Goal: Transaction & Acquisition: Purchase product/service

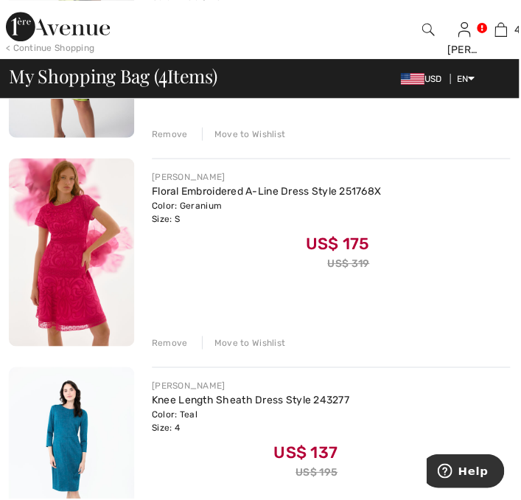
scroll to position [313, 0]
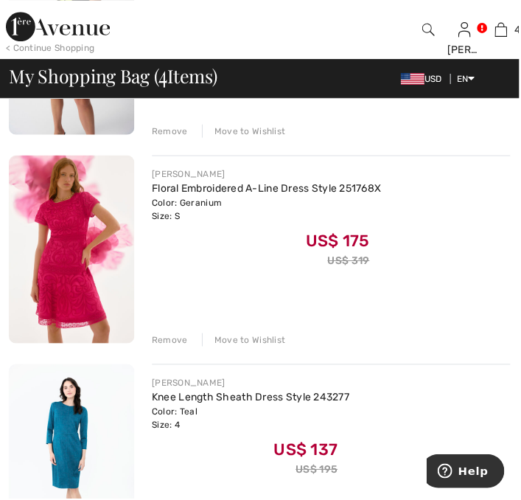
click at [167, 343] on div "Remove" at bounding box center [171, 340] width 36 height 13
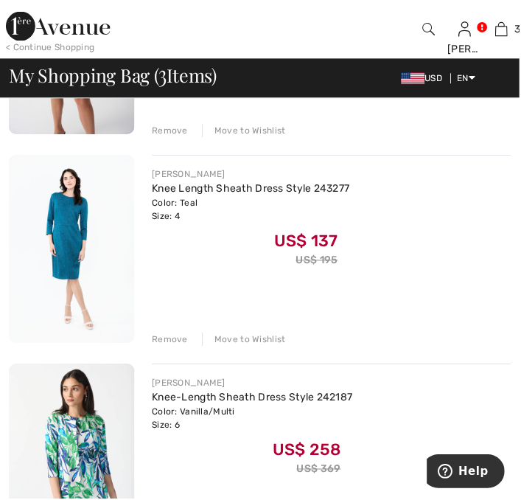
click at [178, 341] on div "Remove" at bounding box center [171, 340] width 36 height 13
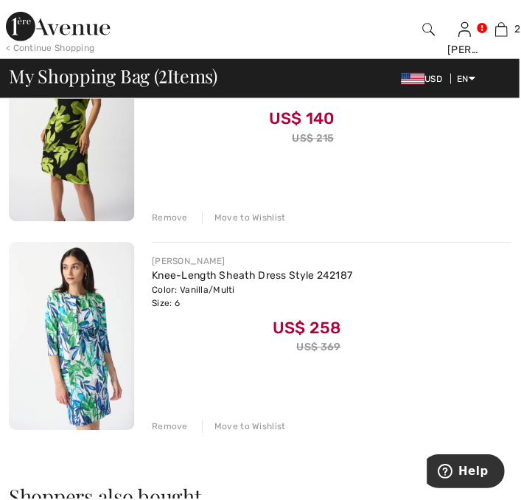
scroll to position [226, 0]
click at [77, 325] on img at bounding box center [72, 336] width 126 height 189
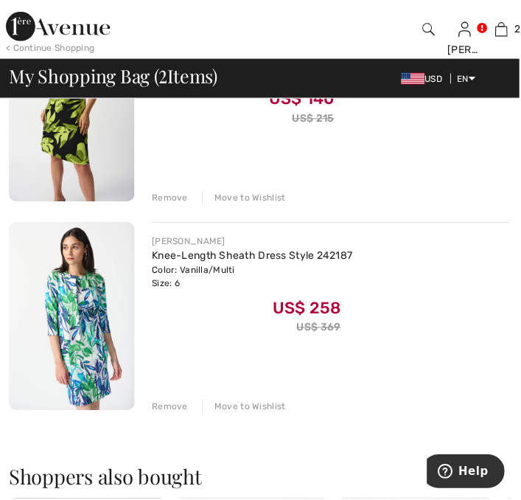
scroll to position [273, 0]
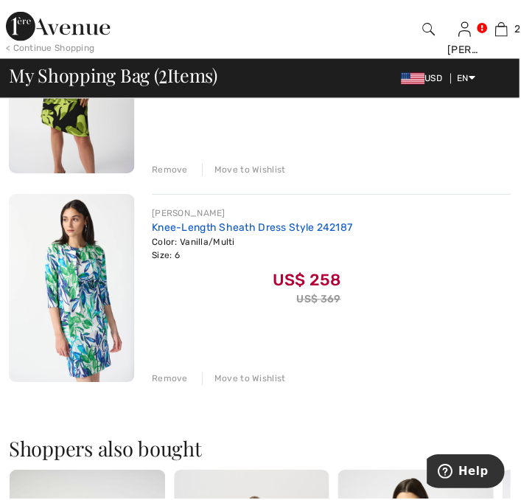
click at [253, 230] on link "Knee-Length Sheath Dress Style 242187" at bounding box center [253, 228] width 201 height 13
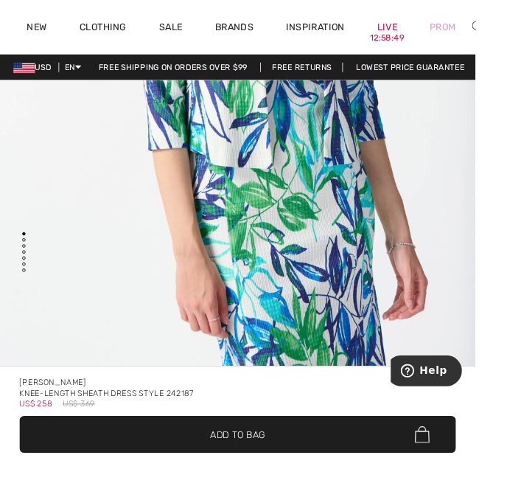
scroll to position [397, 0]
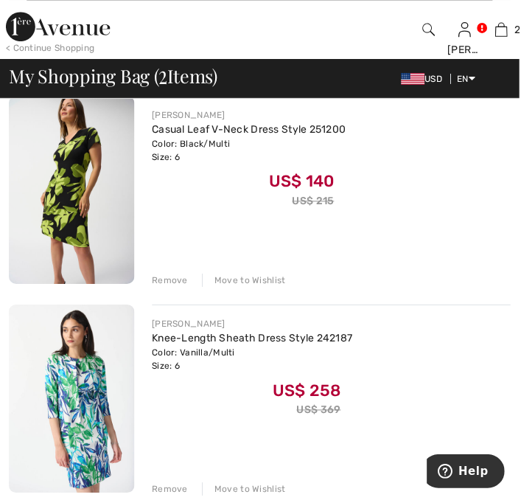
scroll to position [164, 0]
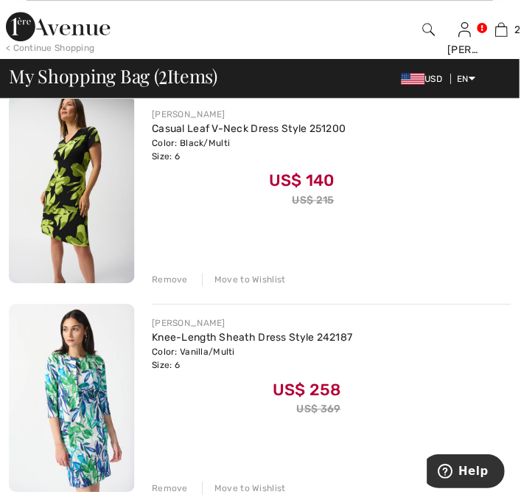
click at [172, 483] on div "Remove" at bounding box center [171, 489] width 36 height 13
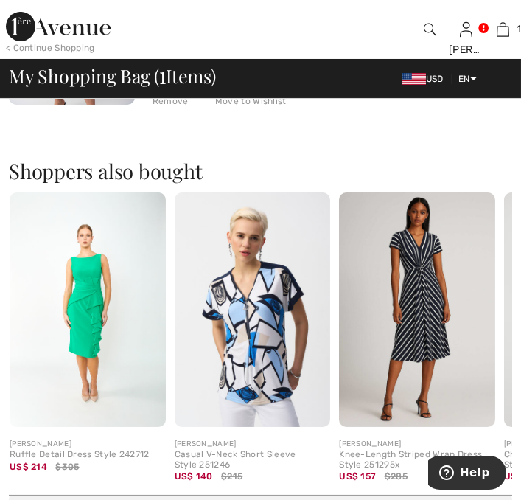
scroll to position [343, 0]
click at [88, 342] on img at bounding box center [88, 309] width 156 height 234
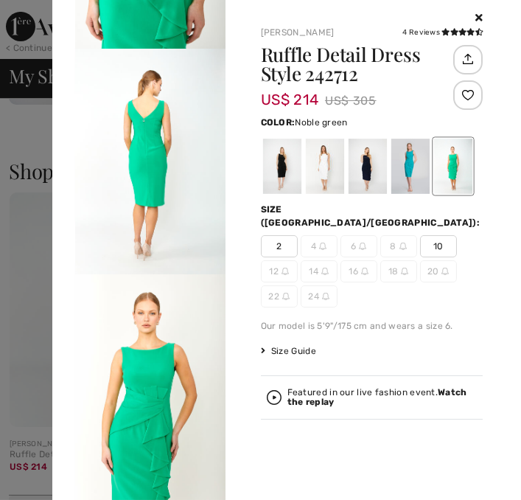
scroll to position [823, 0]
click at [343, 164] on div at bounding box center [324, 166] width 38 height 55
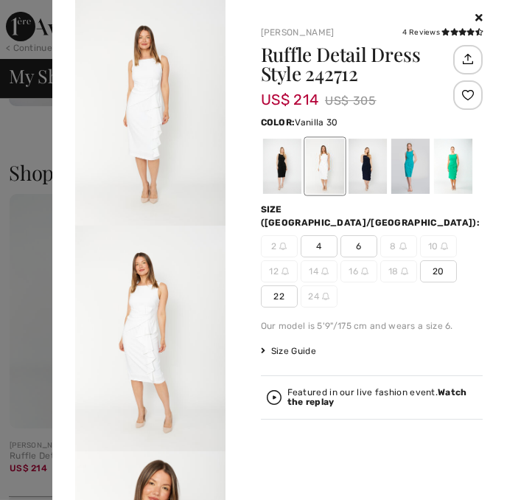
scroll to position [338, 0]
click at [391, 194] on div at bounding box center [410, 166] width 38 height 55
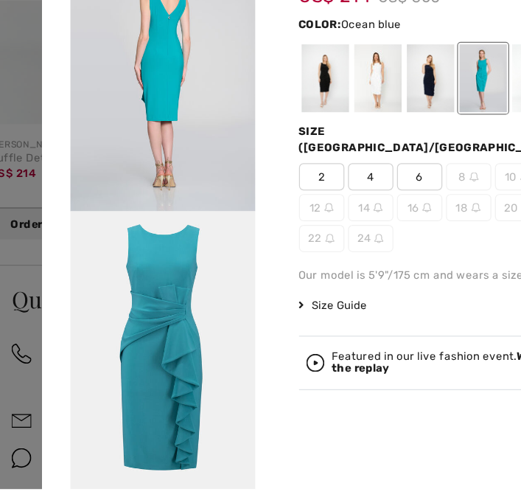
scroll to position [604, 0]
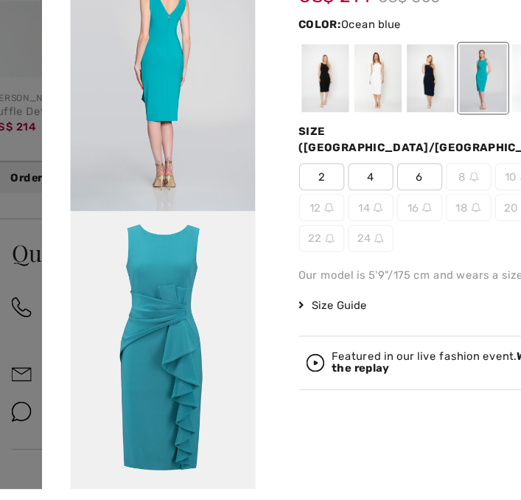
click at [433, 194] on div at bounding box center [452, 166] width 38 height 55
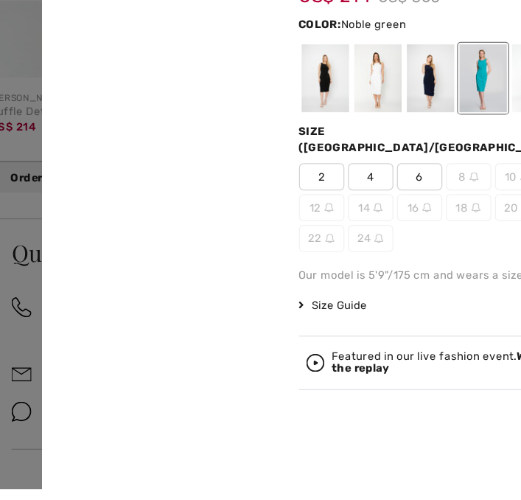
click at [433, 194] on div at bounding box center [452, 166] width 38 height 55
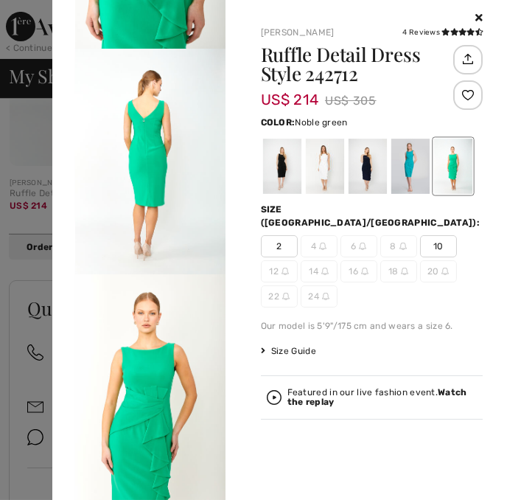
scroll to position [823, 0]
click at [391, 194] on div at bounding box center [410, 166] width 38 height 55
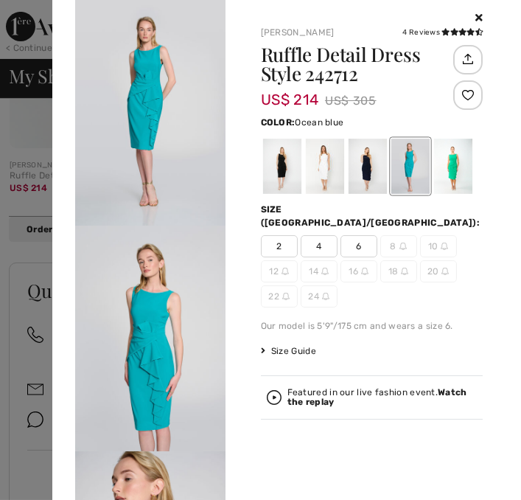
scroll to position [649, 0]
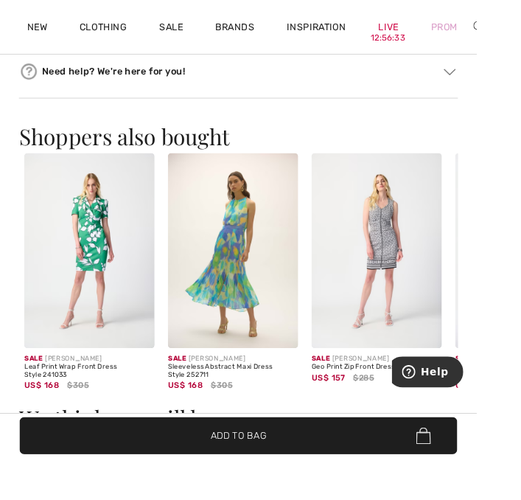
scroll to position [1121, 0]
click at [112, 276] on img at bounding box center [98, 274] width 142 height 214
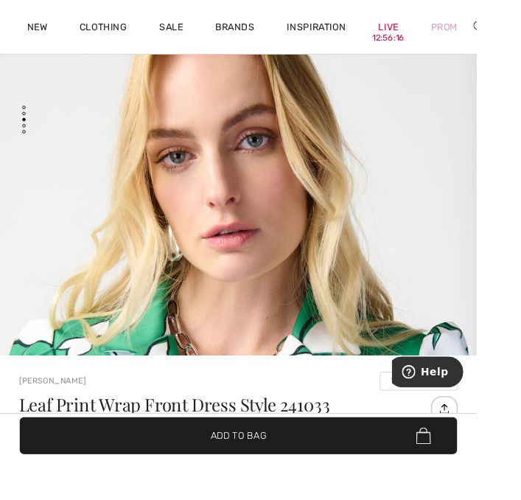
scroll to position [155, 0]
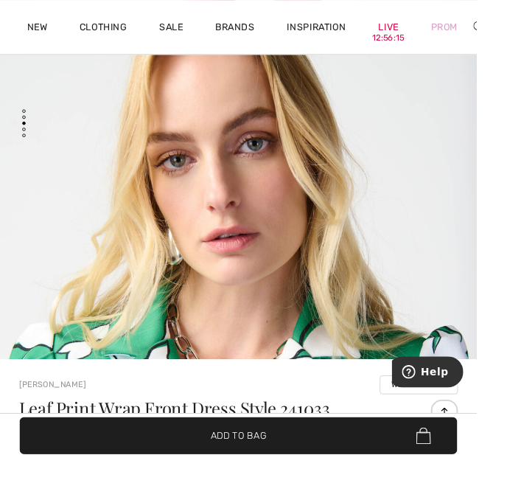
click at [307, 254] on img "3 / 5" at bounding box center [260, 408] width 521 height 781
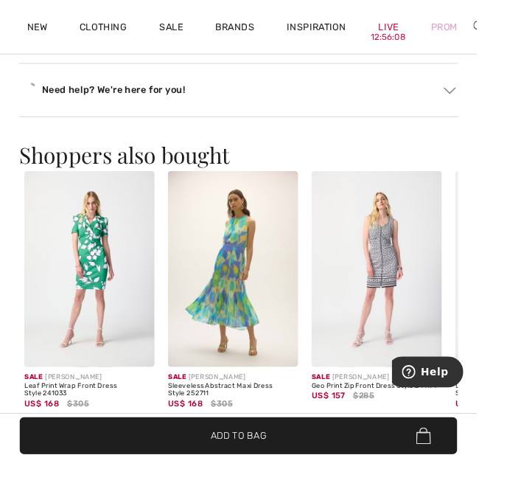
scroll to position [1121, 0]
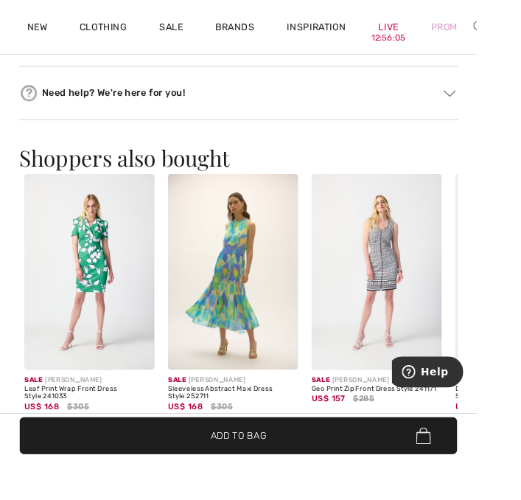
click at [263, 318] on img at bounding box center [255, 297] width 142 height 214
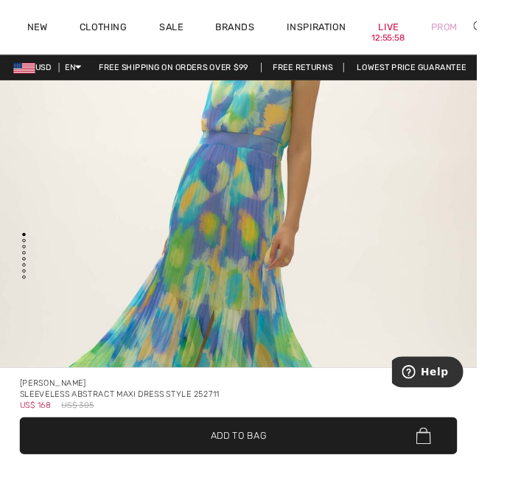
scroll to position [236, 0]
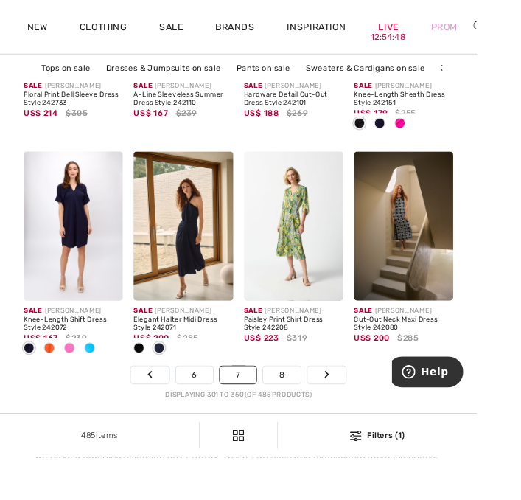
scroll to position [3494, 0]
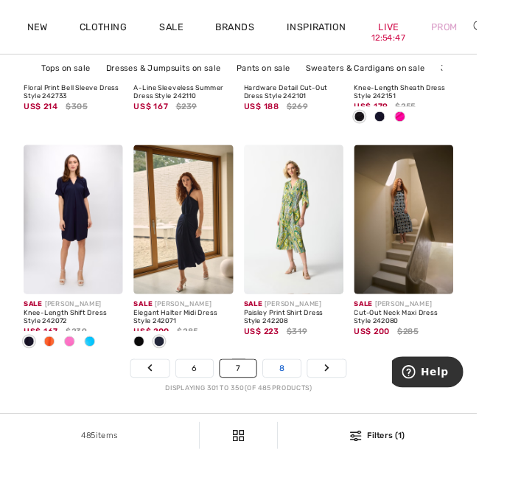
click at [318, 400] on link "8" at bounding box center [307, 402] width 41 height 19
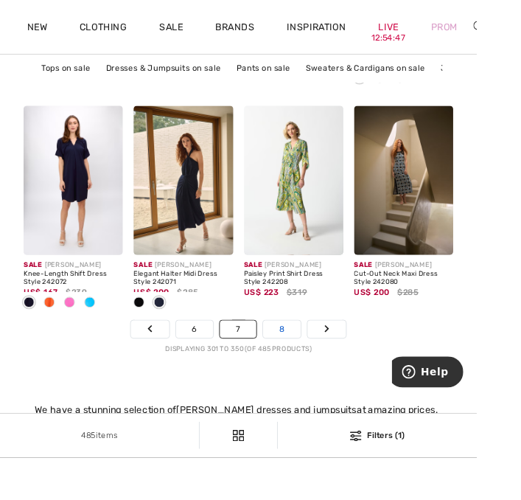
scroll to position [3545, 0]
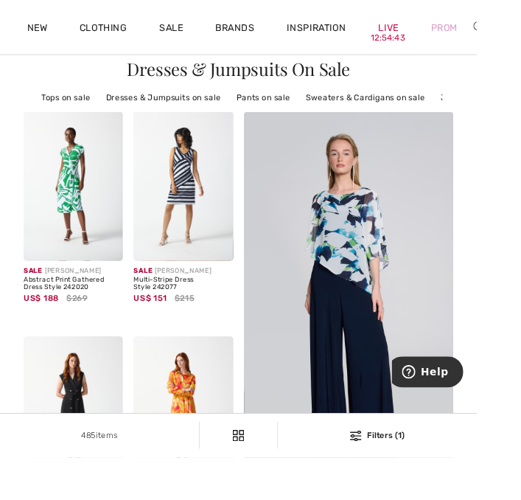
scroll to position [38, 0]
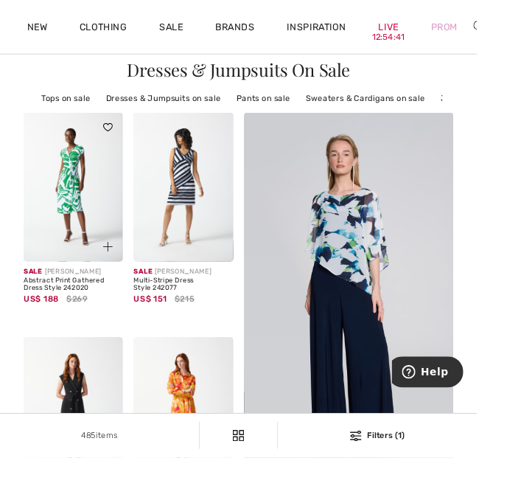
click at [77, 213] on img at bounding box center [80, 204] width 108 height 163
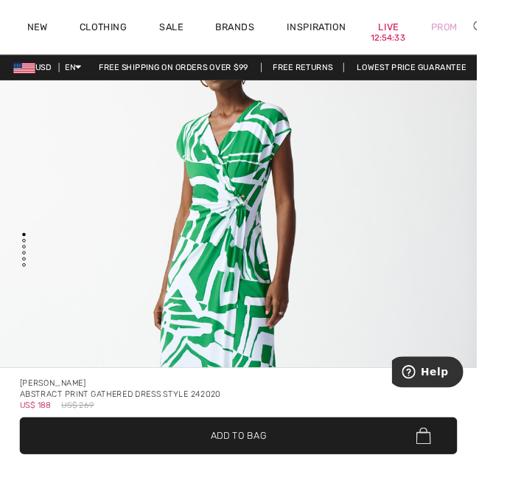
scroll to position [148, 0]
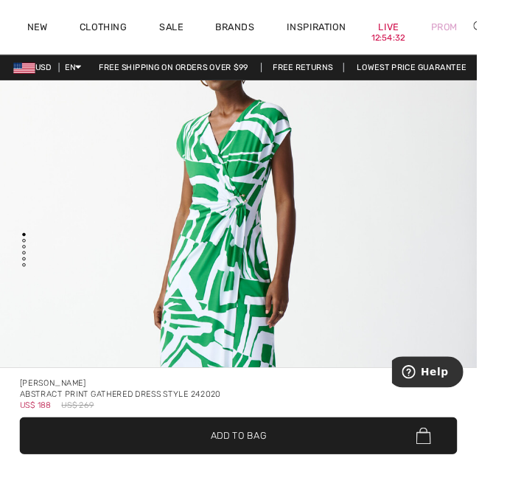
click at [245, 286] on img "1 / 5" at bounding box center [260, 330] width 521 height 781
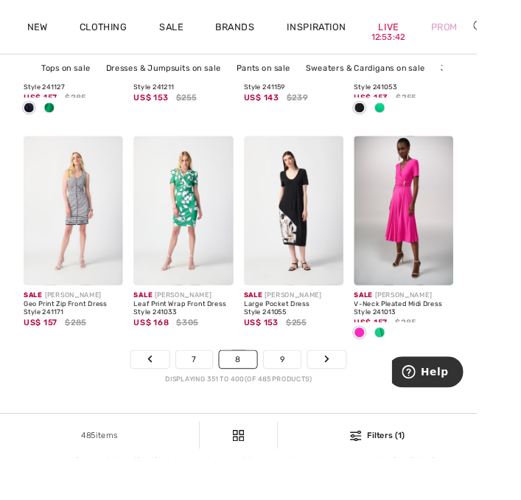
scroll to position [3504, 0]
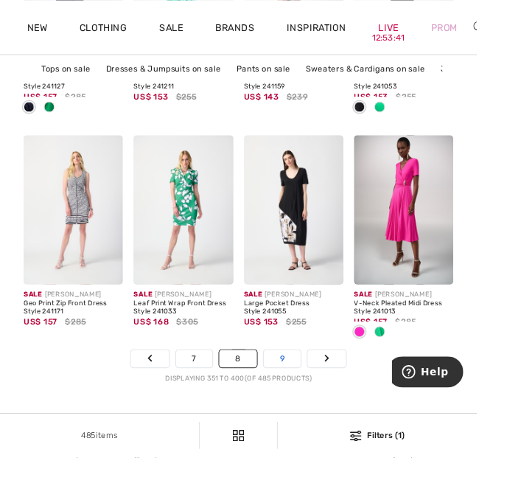
click at [312, 391] on link "9" at bounding box center [308, 392] width 41 height 19
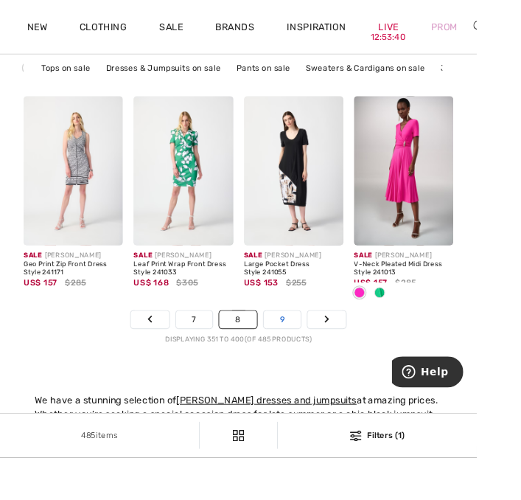
scroll to position [3556, 0]
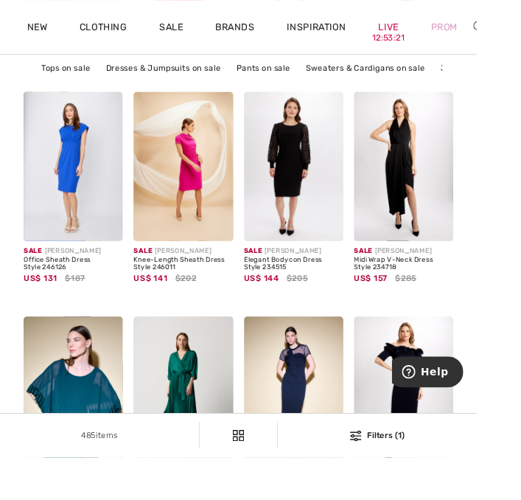
scroll to position [1392, 0]
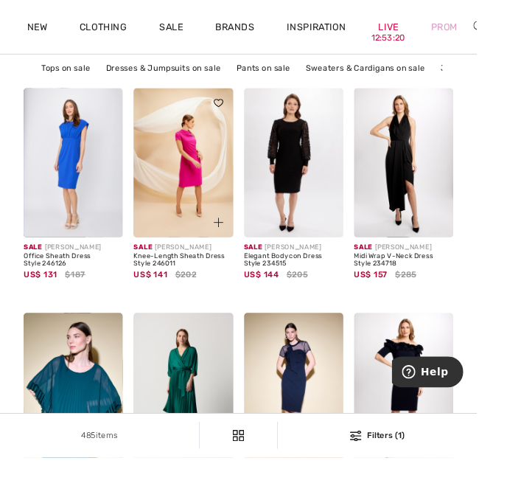
click at [206, 219] on div at bounding box center [230, 234] width 49 height 49
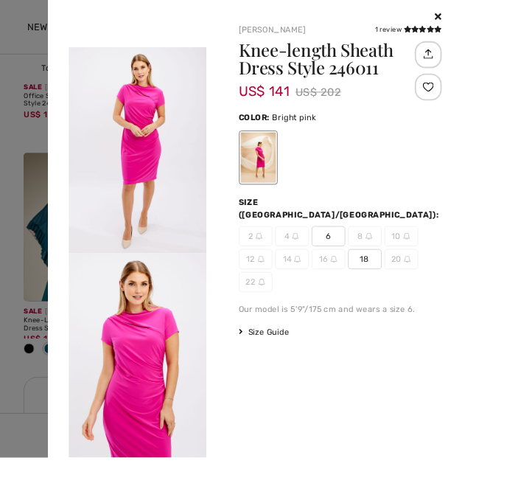
scroll to position [475, 0]
click at [198, 52] on video "Your browser does not support the video tag." at bounding box center [150, 13] width 150 height 75
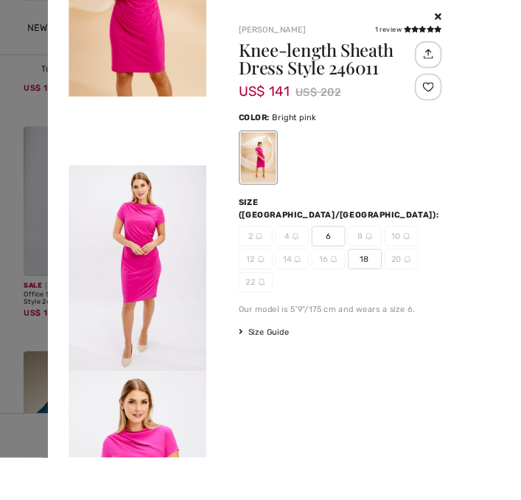
scroll to position [346, 0]
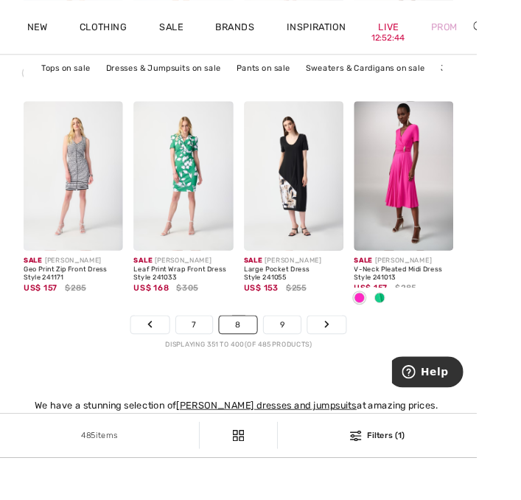
scroll to position [3545, 0]
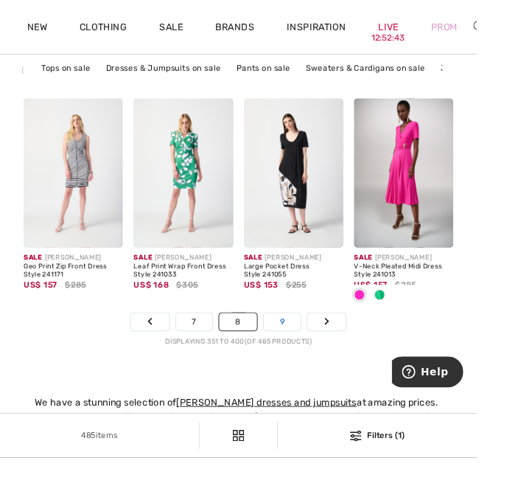
click at [306, 354] on link "9" at bounding box center [308, 351] width 41 height 19
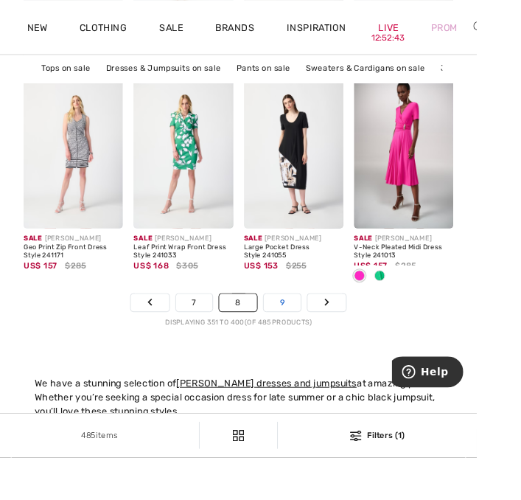
scroll to position [3596, 0]
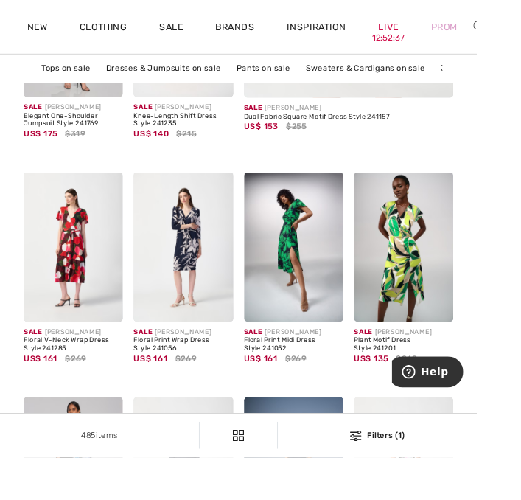
scroll to position [466, 0]
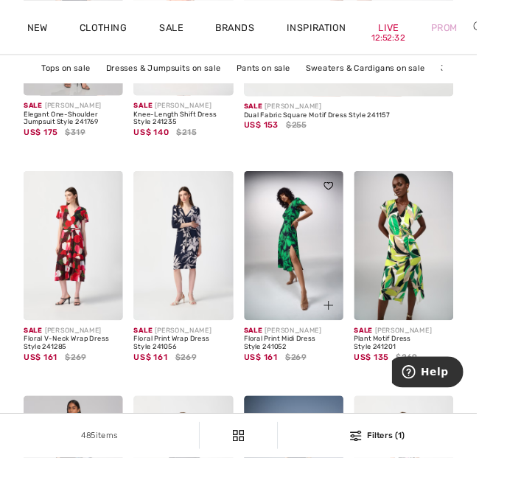
click at [324, 238] on img at bounding box center [321, 267] width 108 height 163
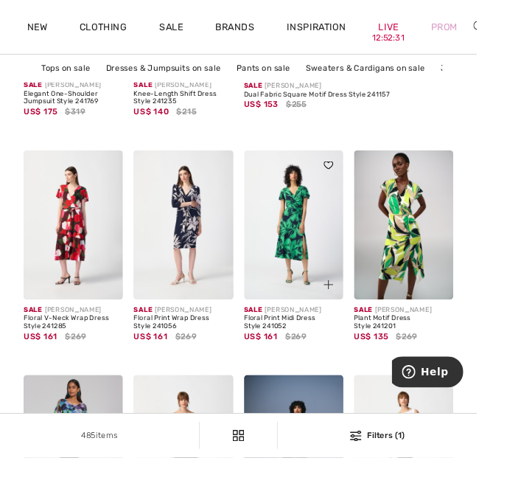
scroll to position [517, 0]
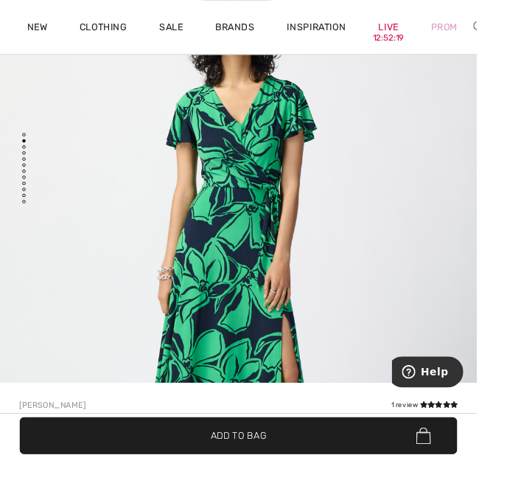
scroll to position [127, 0]
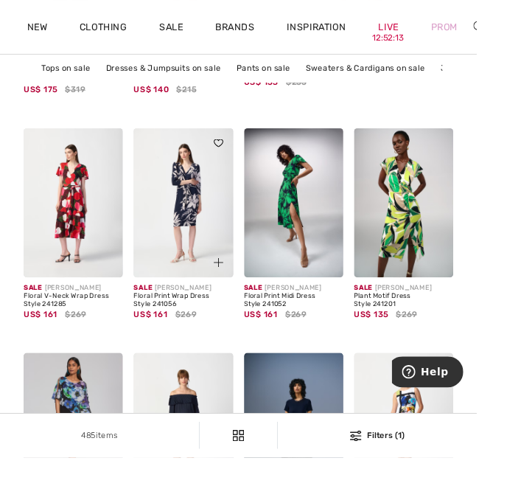
click at [201, 252] on img at bounding box center [200, 221] width 108 height 163
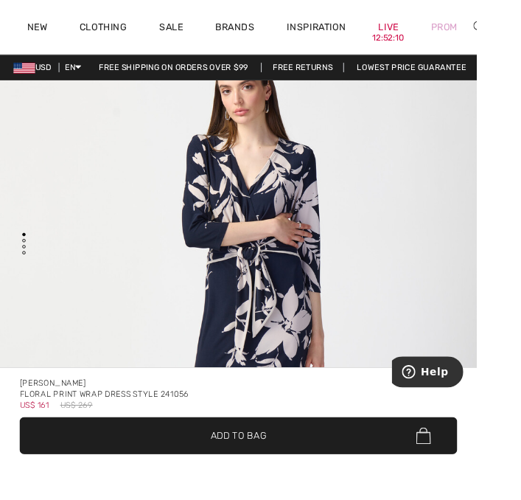
scroll to position [121, 0]
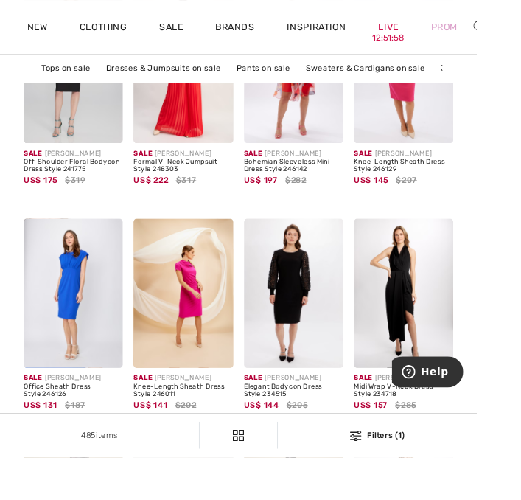
scroll to position [1250, 0]
click at [95, 296] on img at bounding box center [80, 320] width 108 height 163
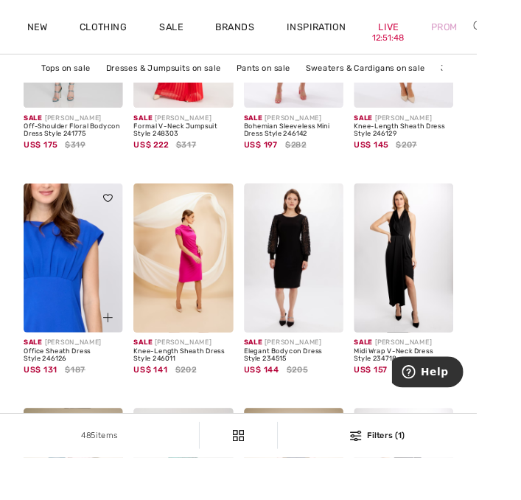
scroll to position [1302, 0]
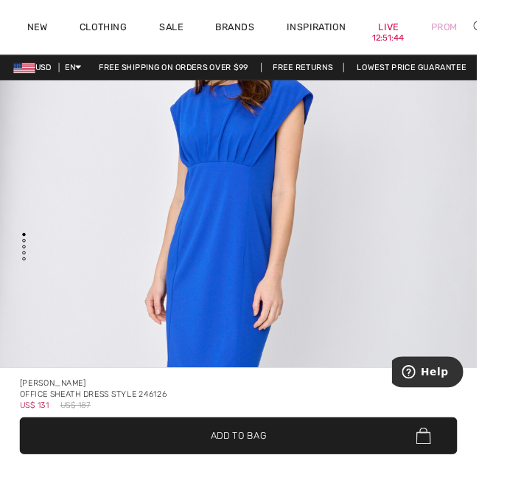
scroll to position [183, 0]
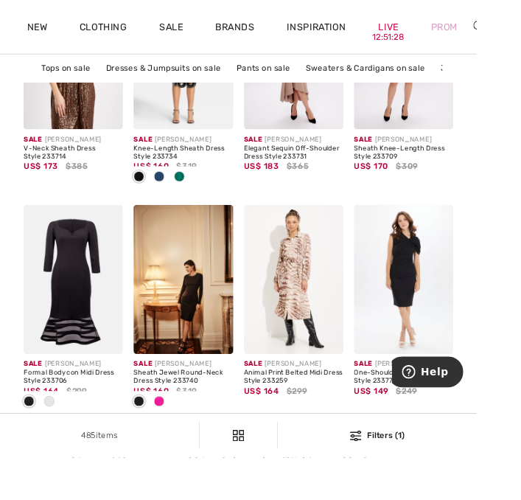
scroll to position [2602, 0]
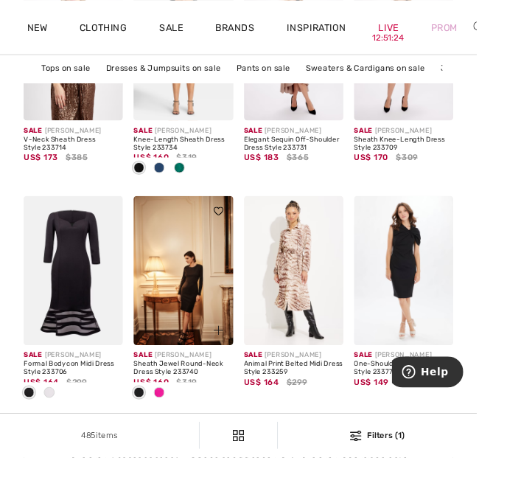
click at [206, 309] on img at bounding box center [200, 295] width 108 height 163
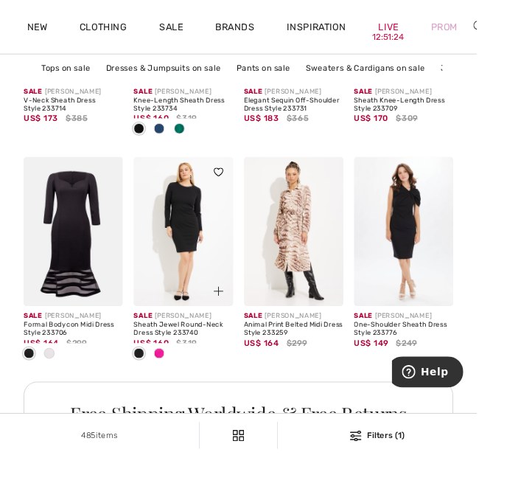
scroll to position [2654, 0]
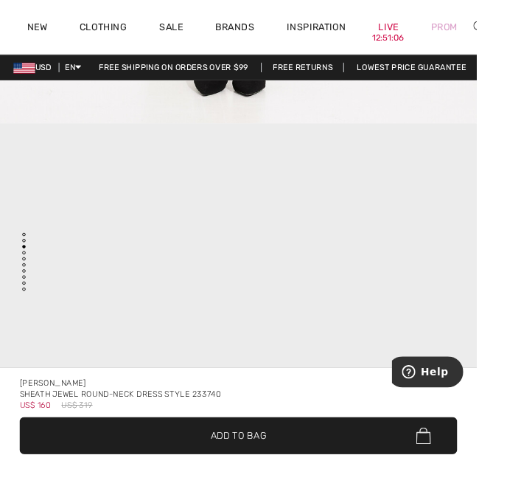
scroll to position [1515, 0]
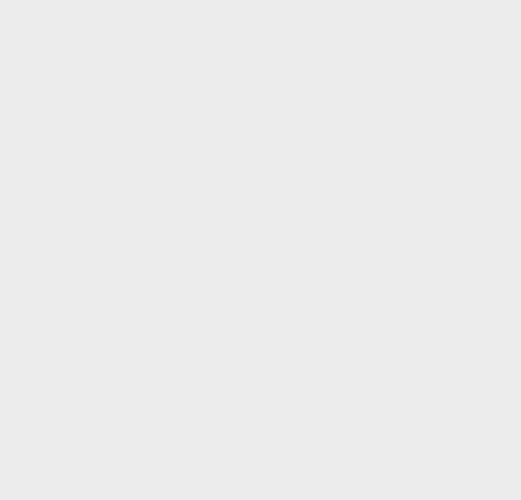
click at [242, 305] on video "Your browser does not support the video tag." at bounding box center [260, 266] width 521 height 261
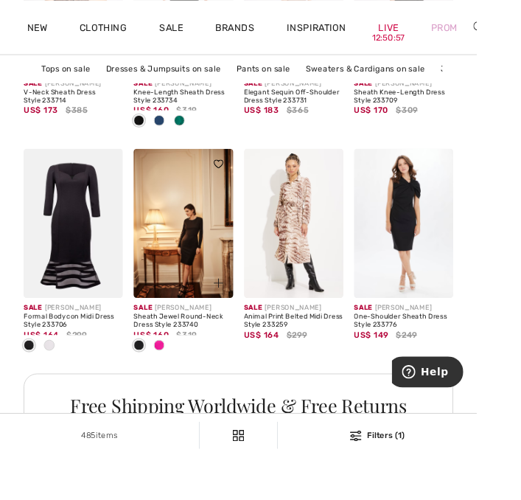
click at [209, 262] on img at bounding box center [200, 243] width 108 height 163
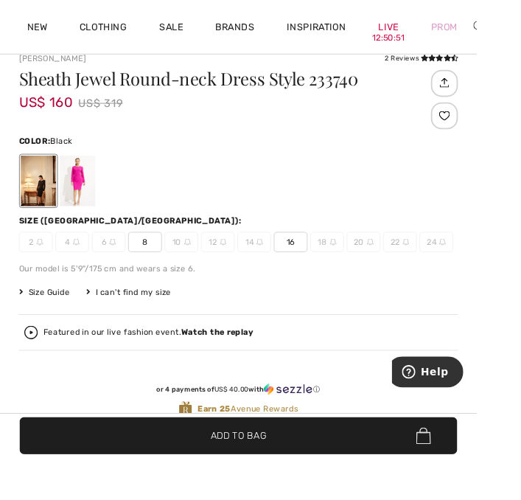
scroll to position [558, 0]
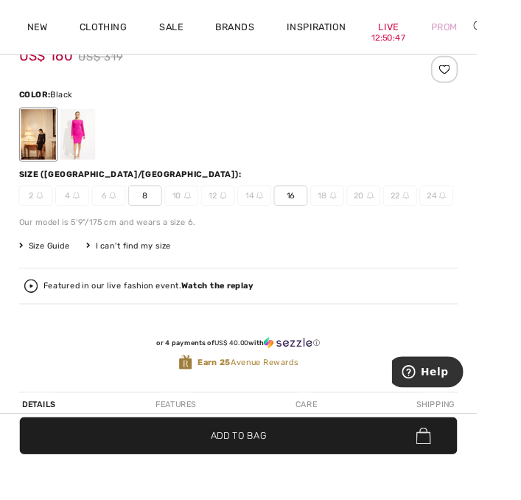
click at [162, 209] on span "8" at bounding box center [158, 214] width 37 height 22
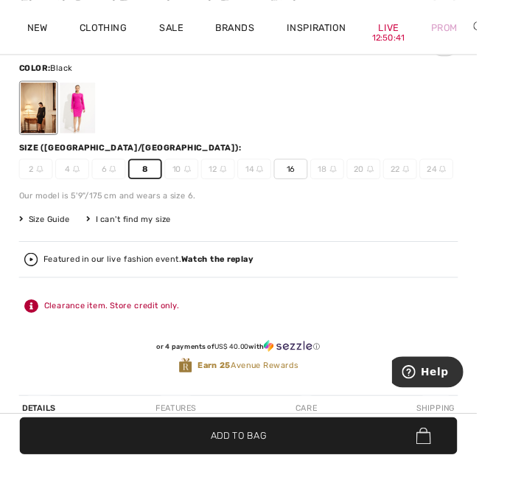
scroll to position [583, 0]
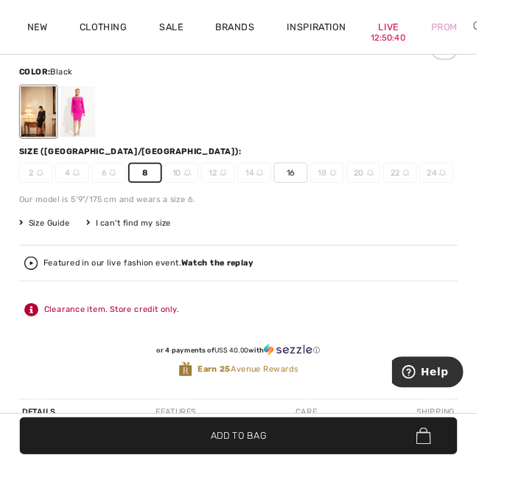
click at [80, 132] on div at bounding box center [85, 121] width 38 height 55
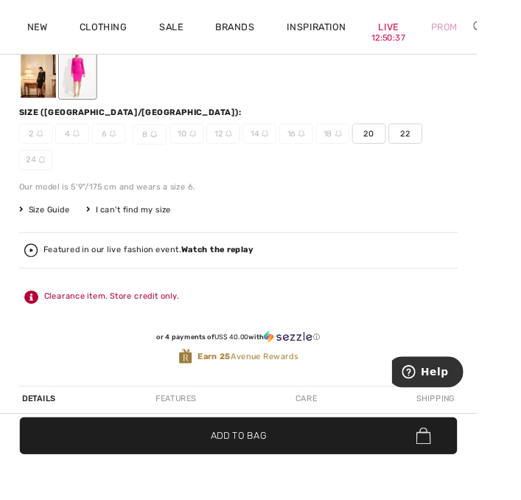
scroll to position [635, 0]
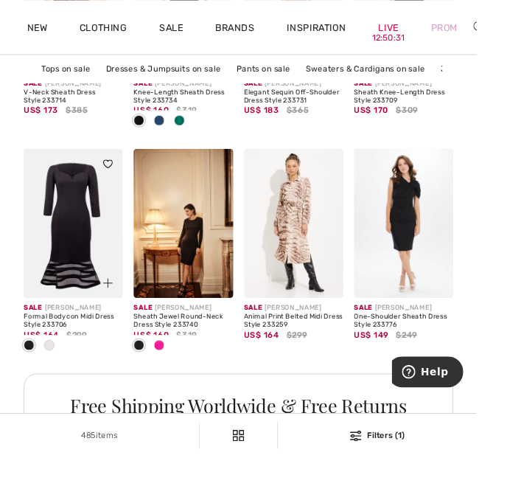
click at [80, 239] on img at bounding box center [80, 243] width 108 height 163
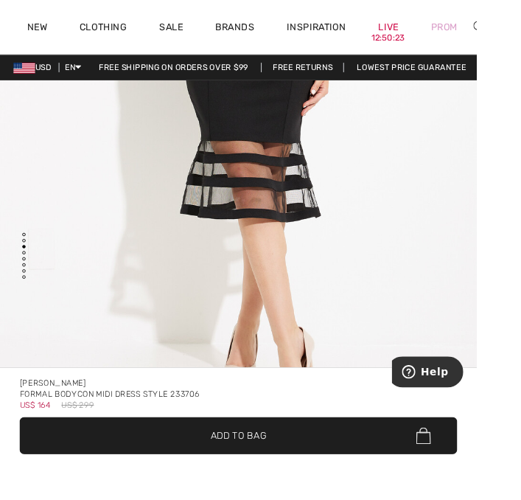
scroll to position [1187, 0]
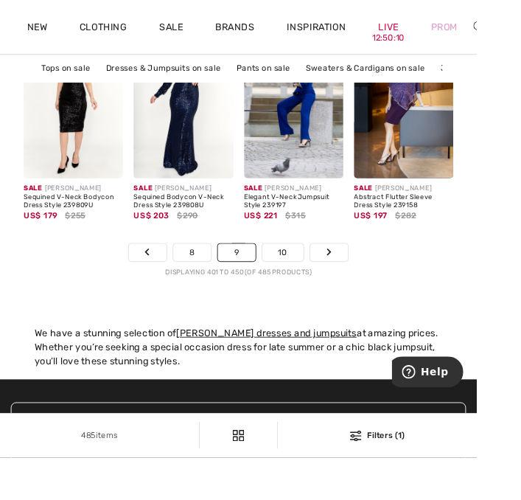
scroll to position [3629, 0]
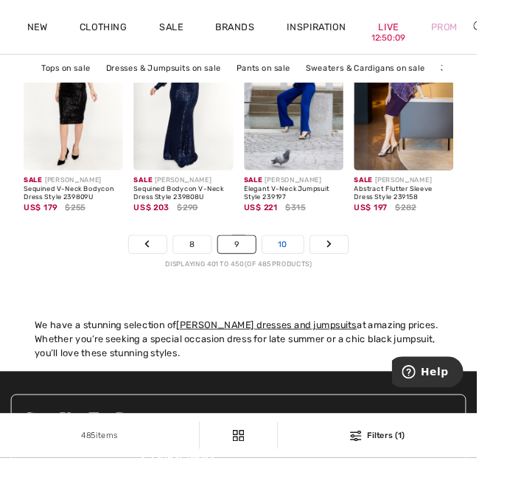
click at [313, 270] on link "10" at bounding box center [310, 266] width 46 height 19
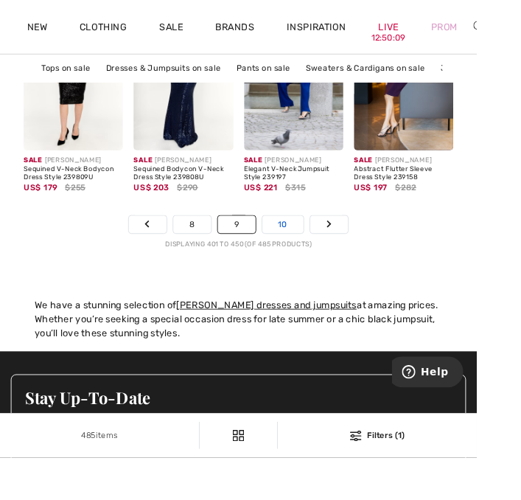
scroll to position [3681, 0]
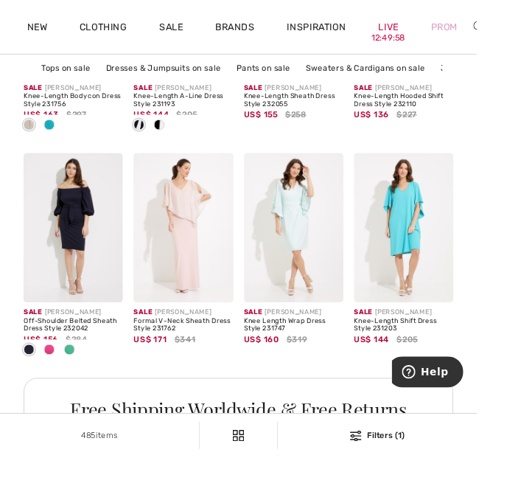
scroll to position [736, 0]
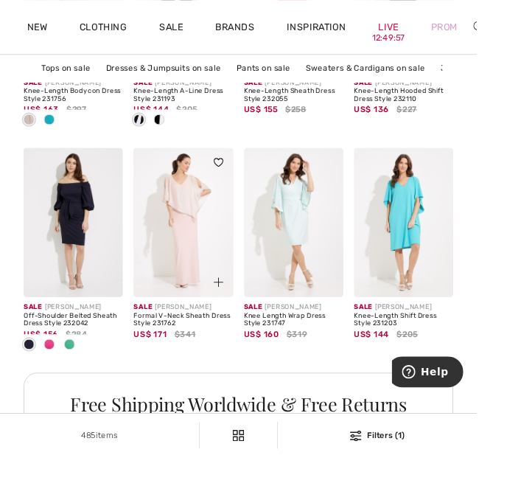
click at [203, 272] on img at bounding box center [200, 242] width 108 height 163
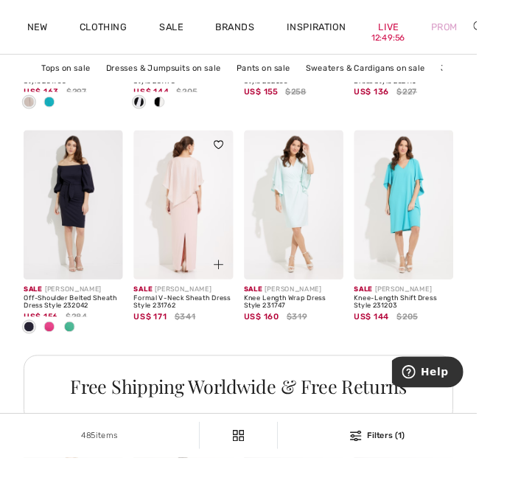
scroll to position [788, 0]
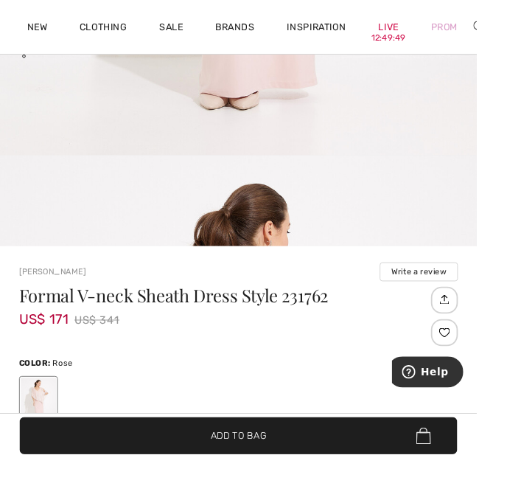
scroll to position [226, 0]
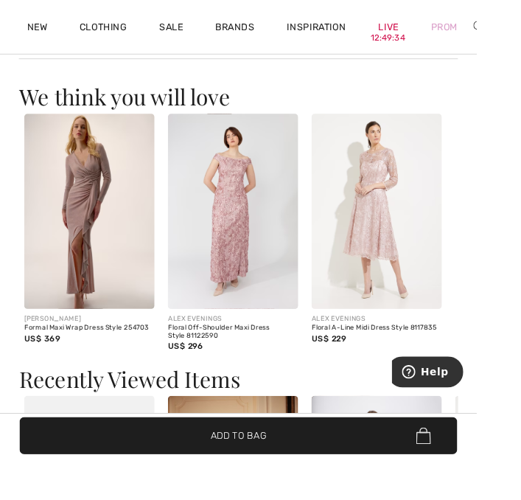
scroll to position [1159, 0]
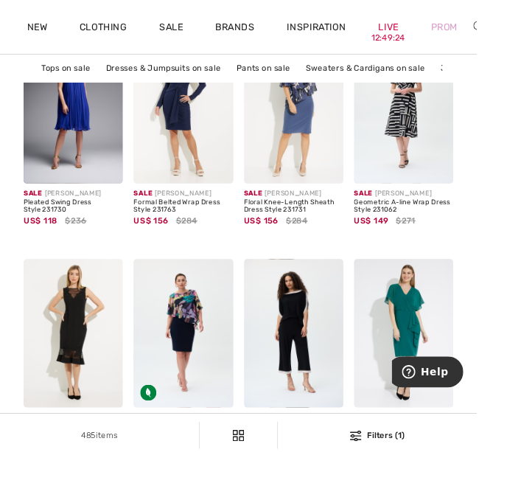
scroll to position [1455, 0]
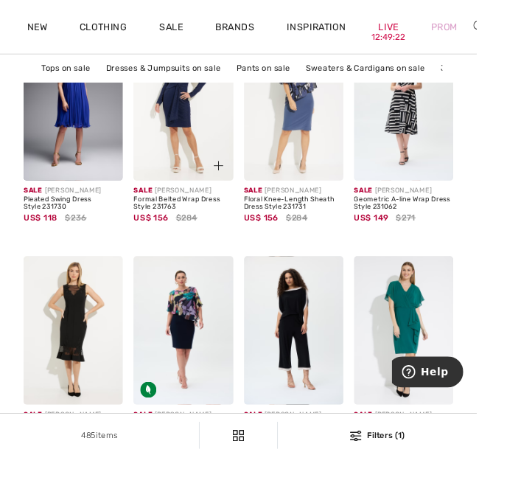
click at [190, 151] on img at bounding box center [200, 115] width 108 height 163
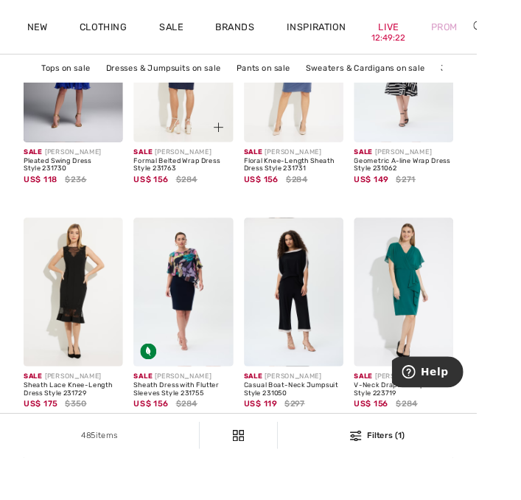
scroll to position [1507, 0]
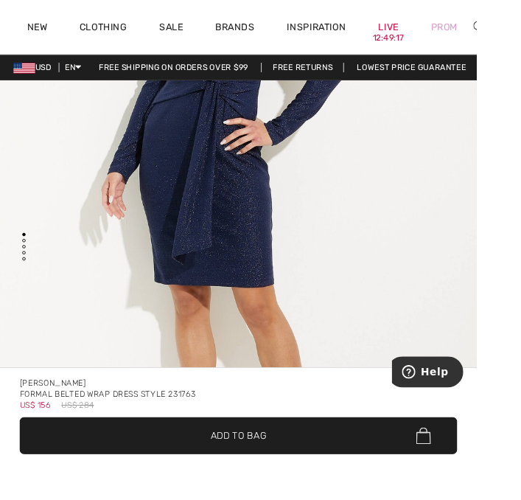
scroll to position [279, 0]
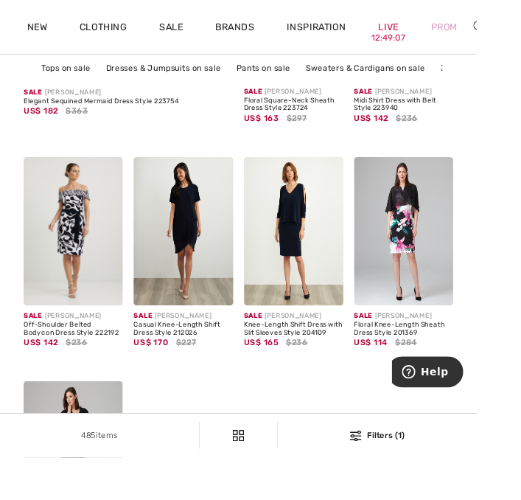
scroll to position [2442, 0]
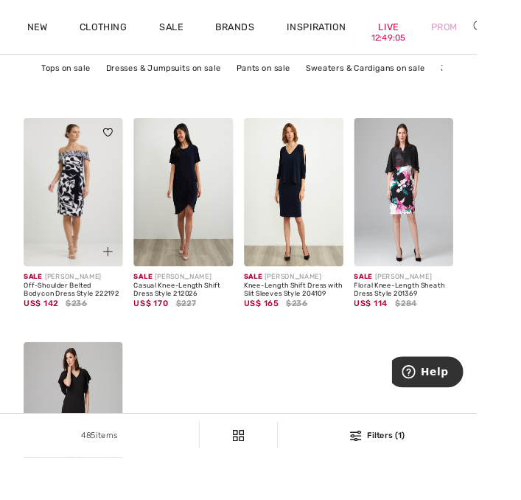
click at [91, 237] on img at bounding box center [80, 210] width 108 height 163
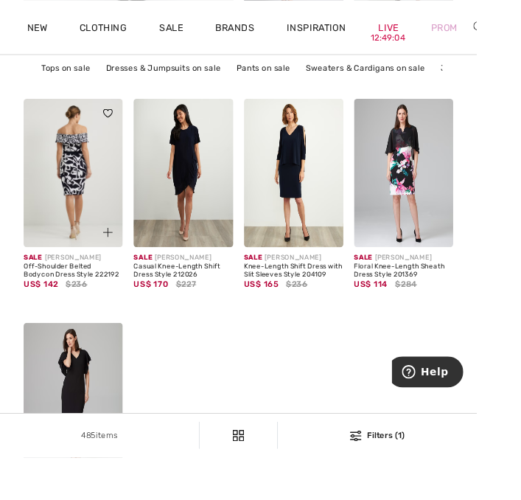
scroll to position [2493, 0]
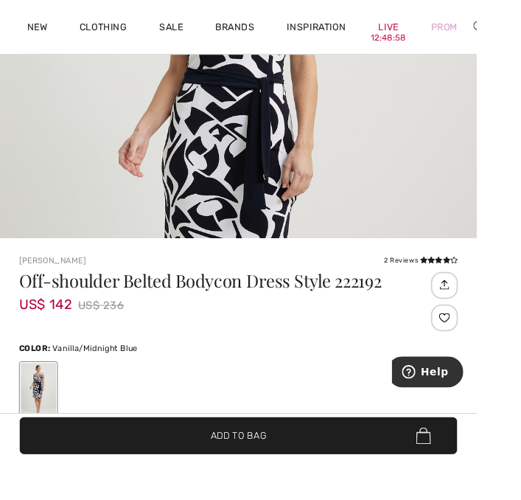
scroll to position [297, 0]
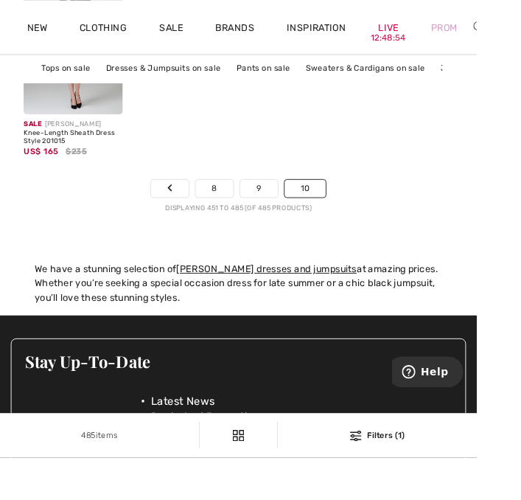
scroll to position [2848, 0]
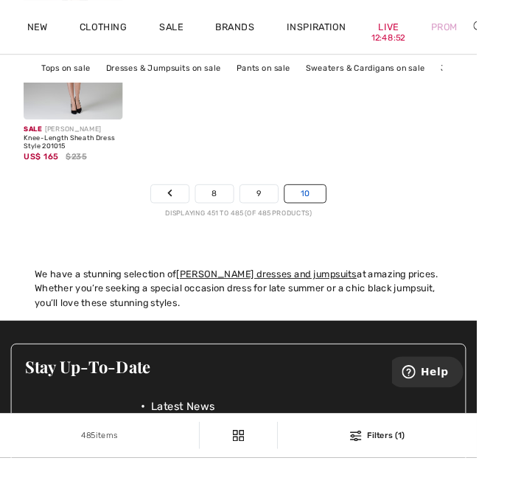
click at [340, 213] on link "10" at bounding box center [334, 211] width 46 height 19
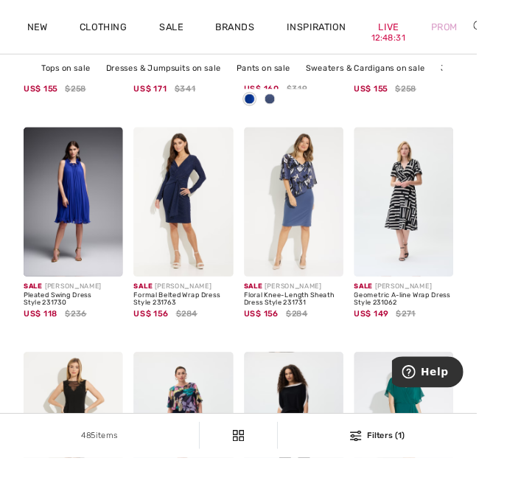
scroll to position [1361, 0]
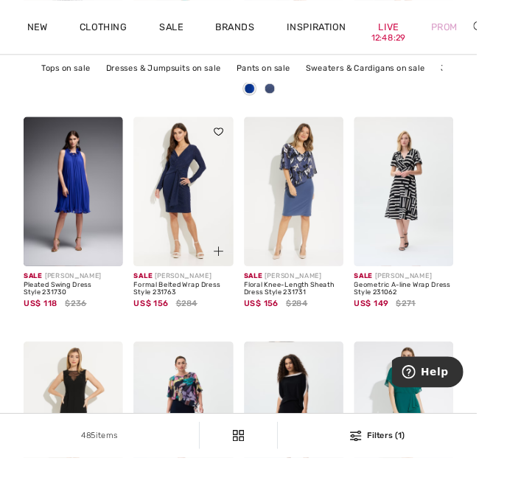
click at [199, 226] on img at bounding box center [200, 209] width 108 height 163
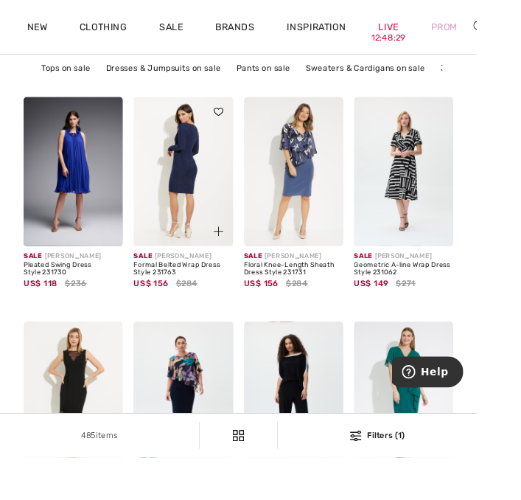
scroll to position [1412, 0]
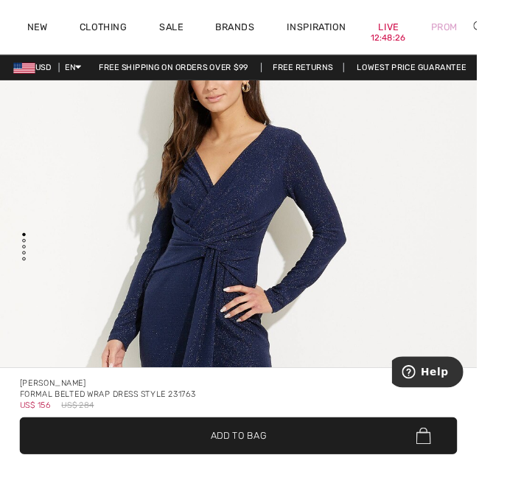
scroll to position [94, 0]
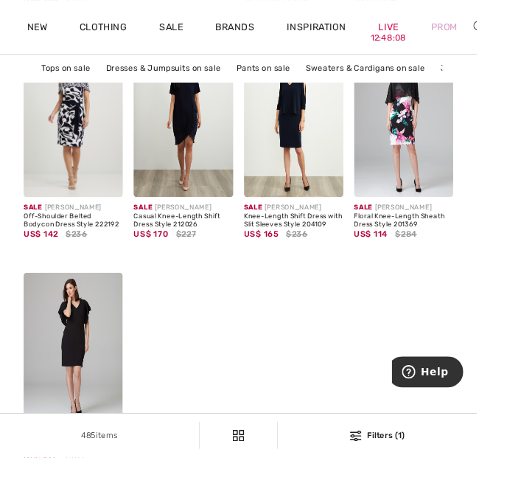
scroll to position [2518, 0]
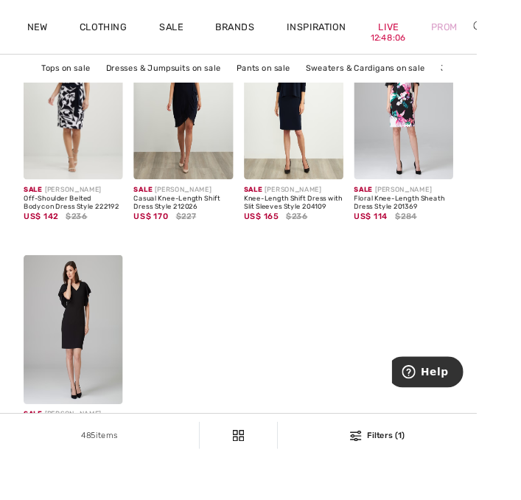
scroll to position [2570, 0]
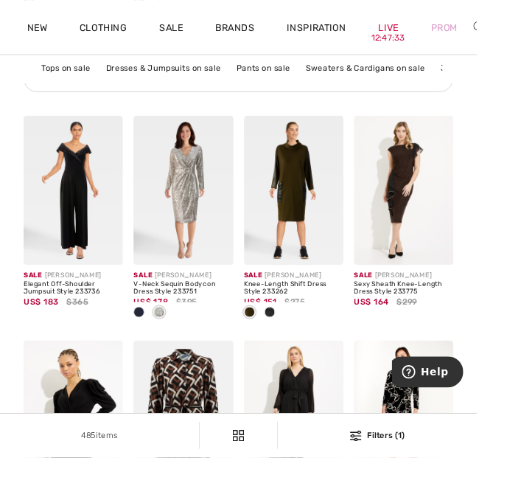
scroll to position [3038, 0]
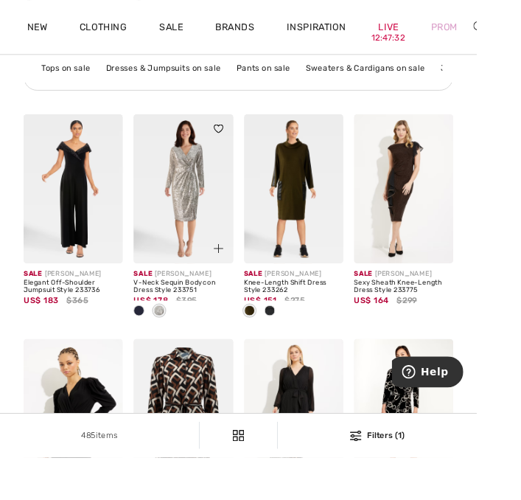
click at [207, 220] on img at bounding box center [200, 206] width 108 height 163
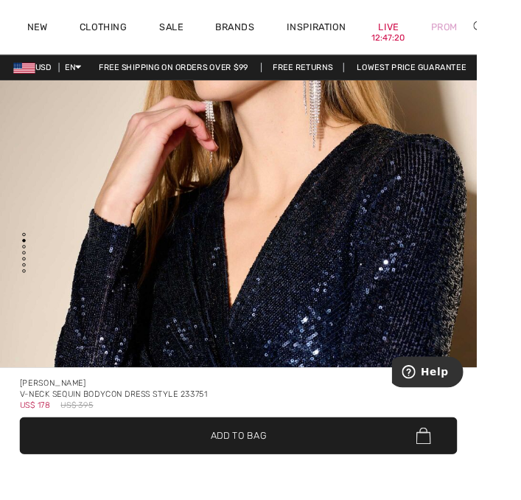
scroll to position [1014, 0]
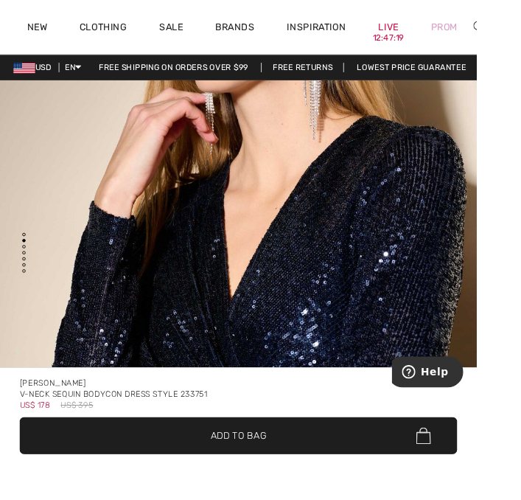
click at [391, 358] on img "2 / 5" at bounding box center [260, 247] width 521 height 782
click at [366, 496] on span "✔ Added to Bag Add to Bag" at bounding box center [260, 476] width 478 height 41
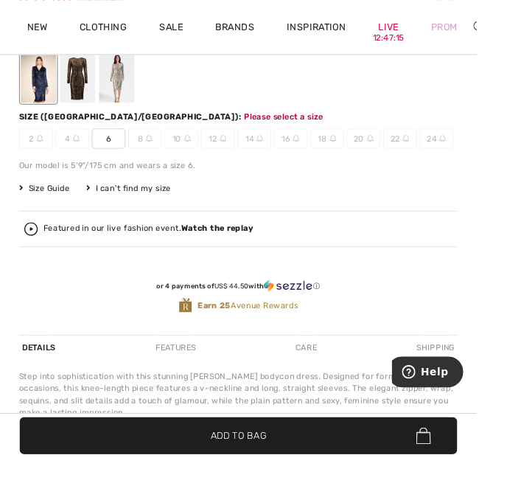
scroll to position [573, 0]
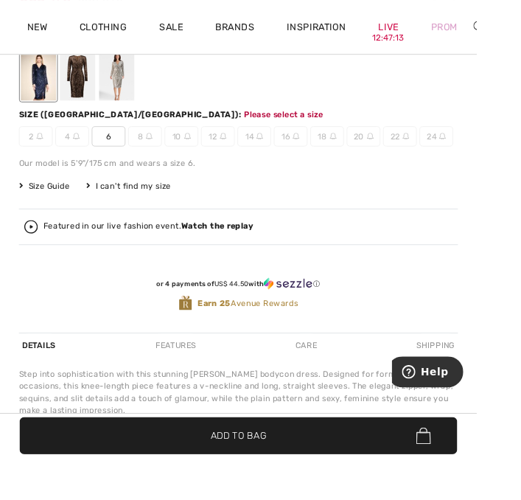
click at [120, 145] on span "6" at bounding box center [118, 149] width 37 height 22
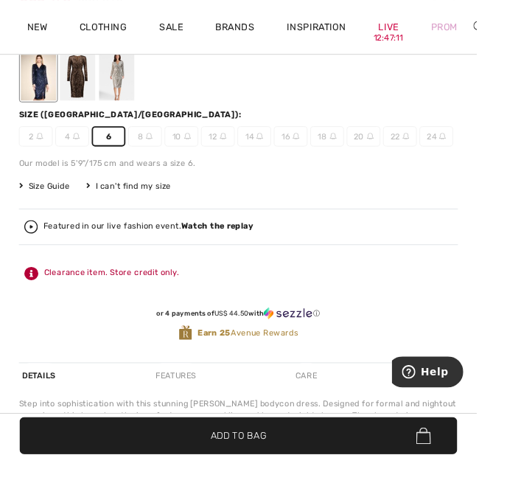
click at [413, 496] on span "✔ Added to Bag Add to Bag" at bounding box center [260, 476] width 478 height 41
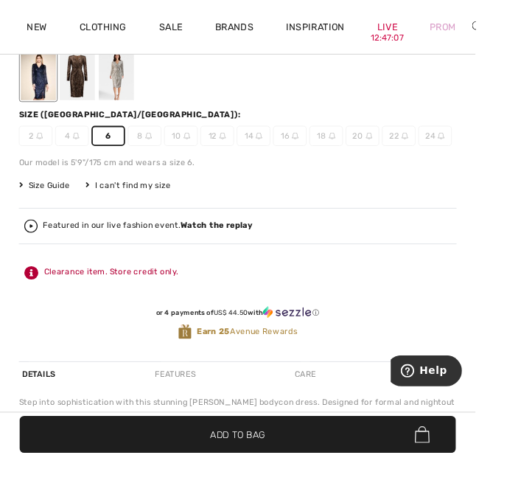
click at [55, 93] on div at bounding box center [42, 82] width 38 height 55
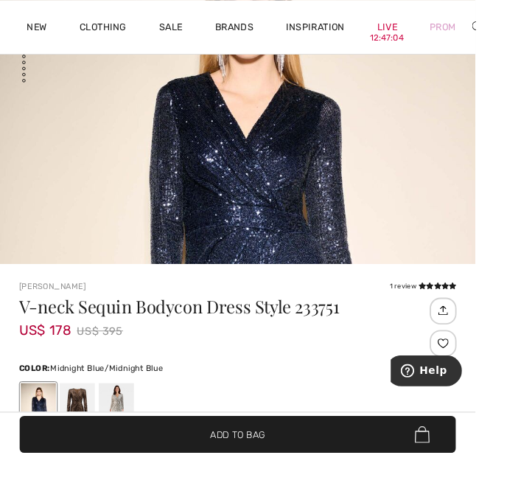
scroll to position [207, 0]
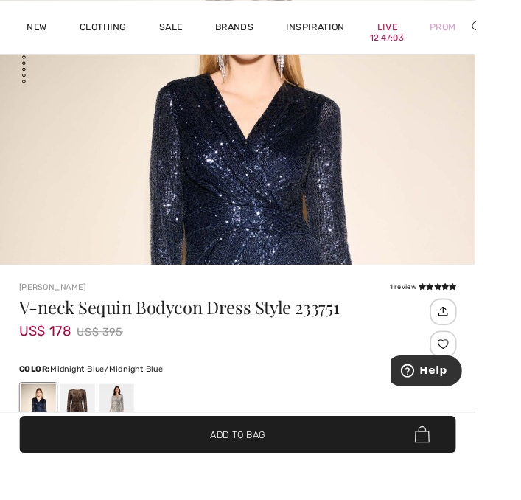
click at [301, 193] on img "1 / 5" at bounding box center [260, 272] width 521 height 782
click at [284, 241] on img "1 / 5" at bounding box center [260, 272] width 521 height 782
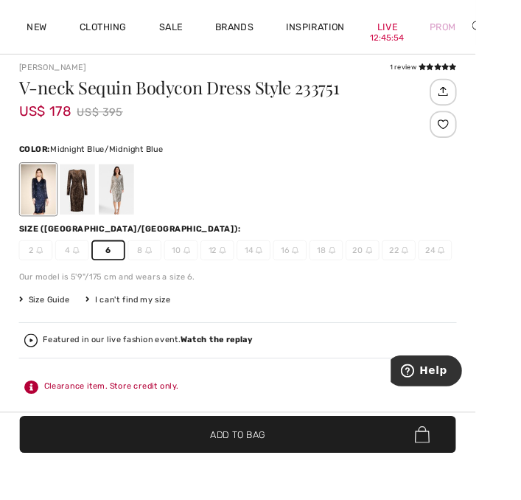
scroll to position [489, 0]
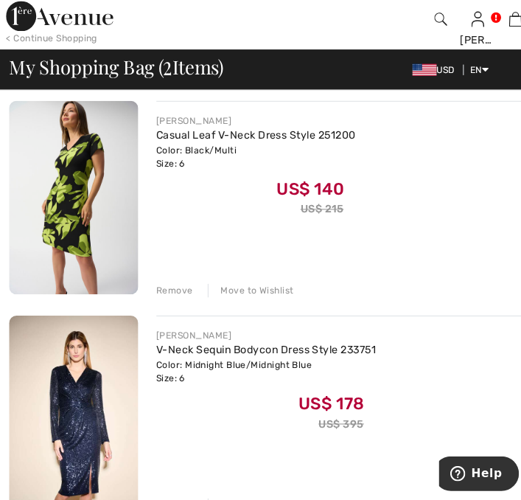
scroll to position [150, 0]
click at [326, 402] on span "US$ 178" at bounding box center [323, 401] width 64 height 25
click at [361, 422] on div "US$ 178 US$ 395" at bounding box center [260, 409] width 214 height 46
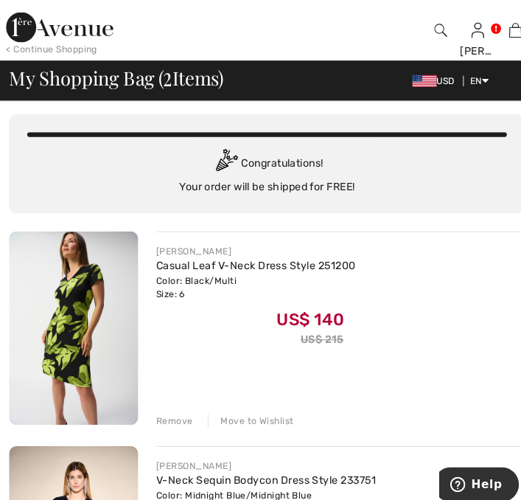
scroll to position [0, 0]
